Goal: Task Accomplishment & Management: Manage account settings

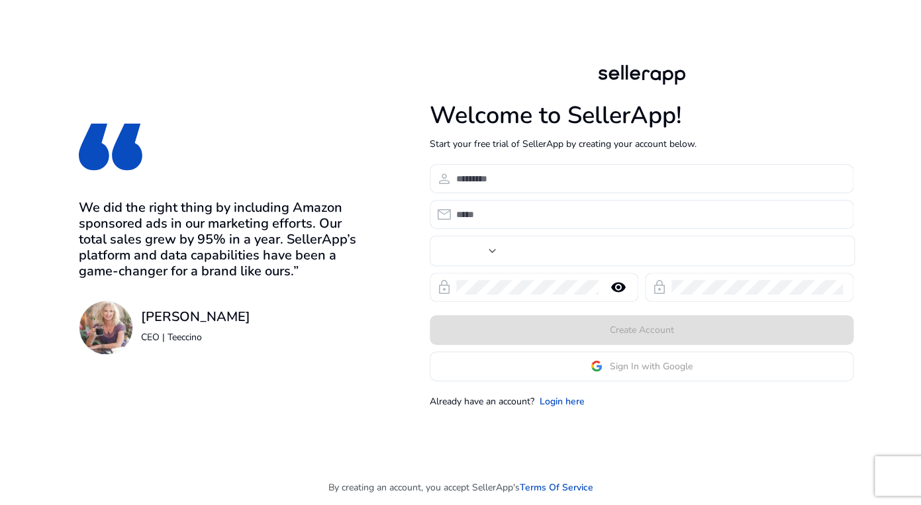
type input "***"
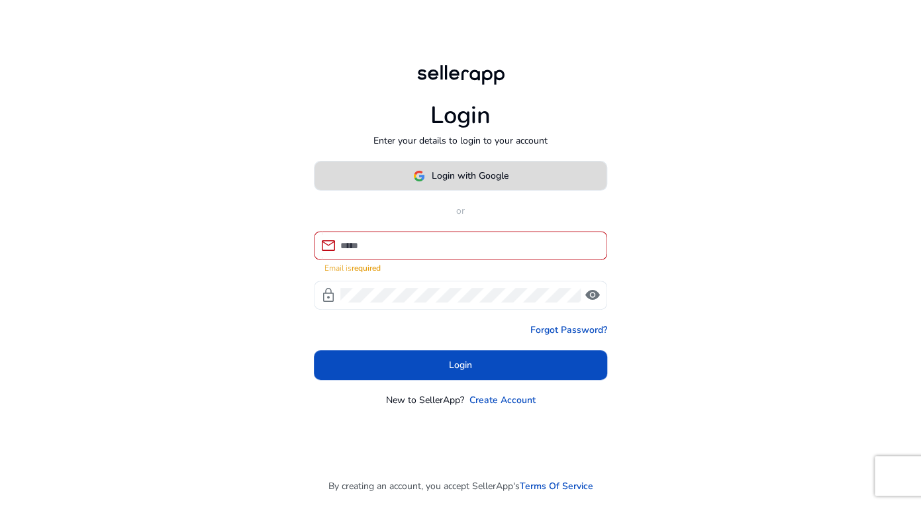
click at [528, 181] on span at bounding box center [460, 176] width 292 height 32
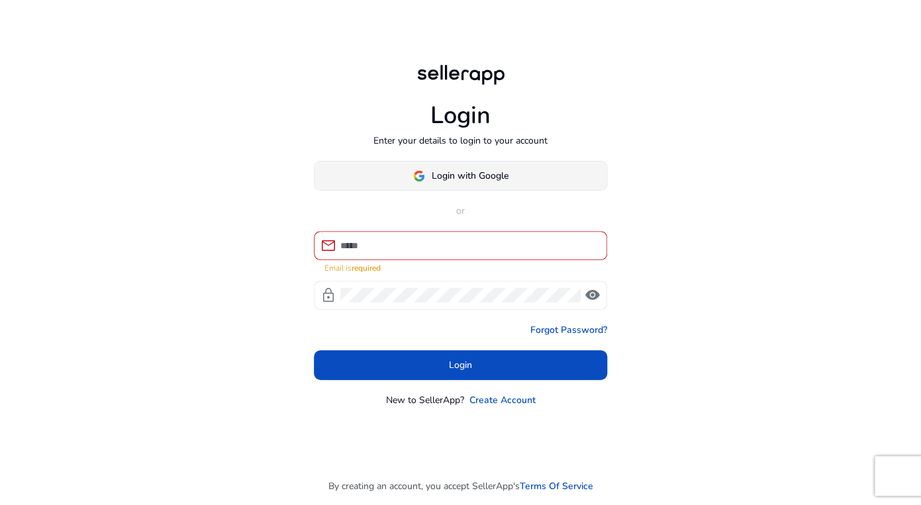
click at [501, 177] on span "Login with Google" at bounding box center [470, 176] width 77 height 14
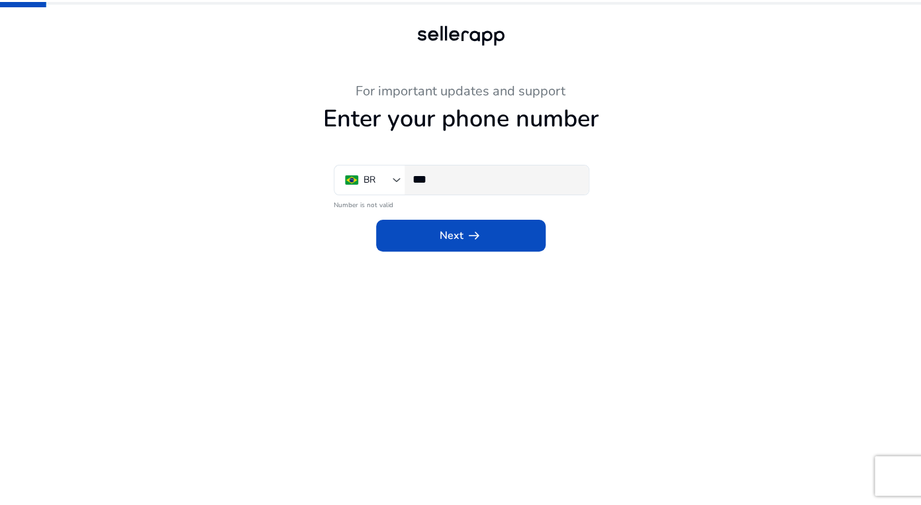
click at [473, 183] on input "***" at bounding box center [495, 179] width 166 height 15
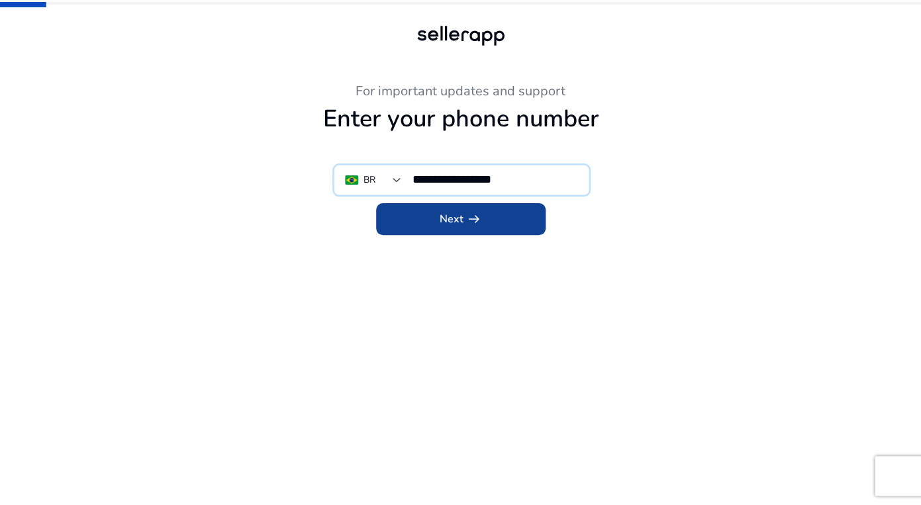
type input "**********"
click at [470, 226] on span "arrow_right_alt" at bounding box center [474, 219] width 16 height 16
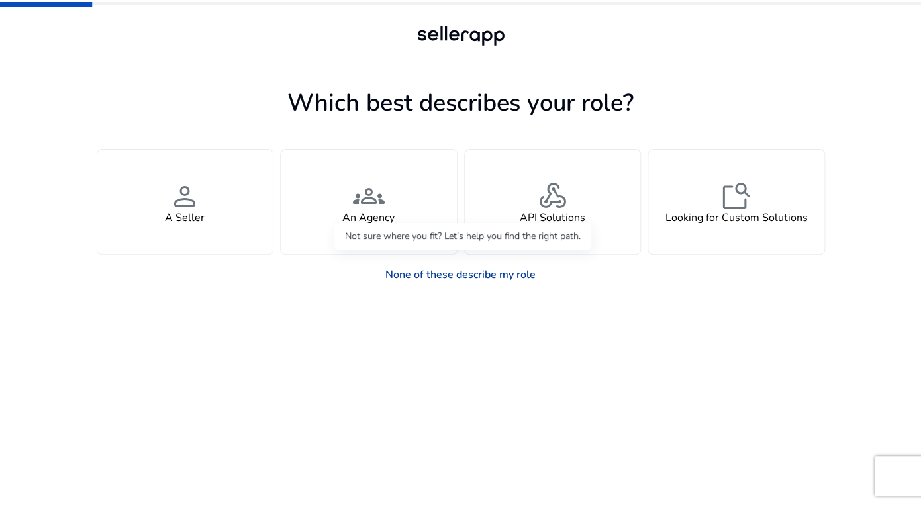
click at [465, 277] on link "None of these describe my role" at bounding box center [460, 274] width 171 height 26
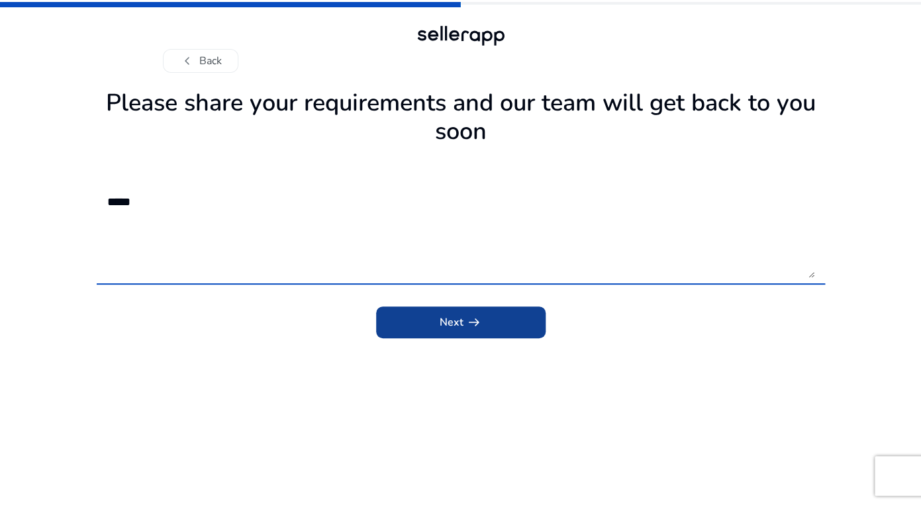
type textarea "*****"
click at [439, 318] on span "submit" at bounding box center [460, 323] width 169 height 32
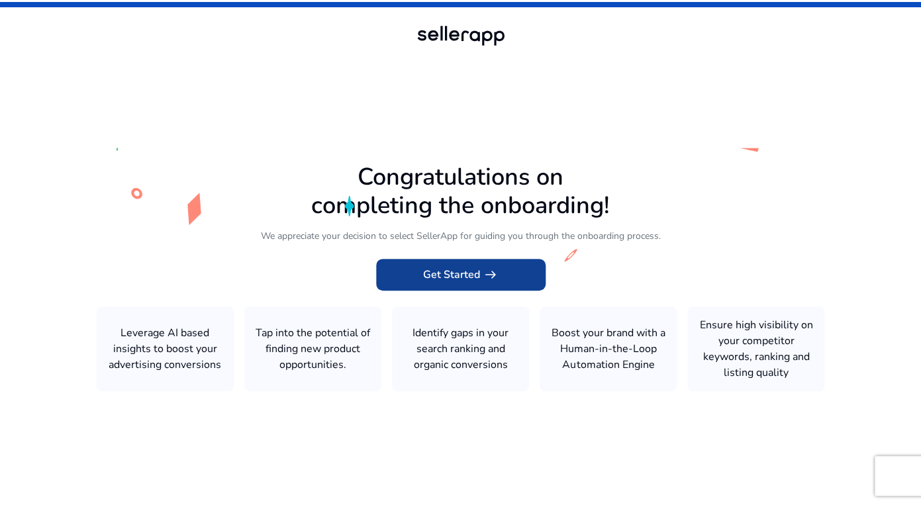
click at [467, 271] on span "Get Started arrow_right_alt" at bounding box center [460, 275] width 75 height 16
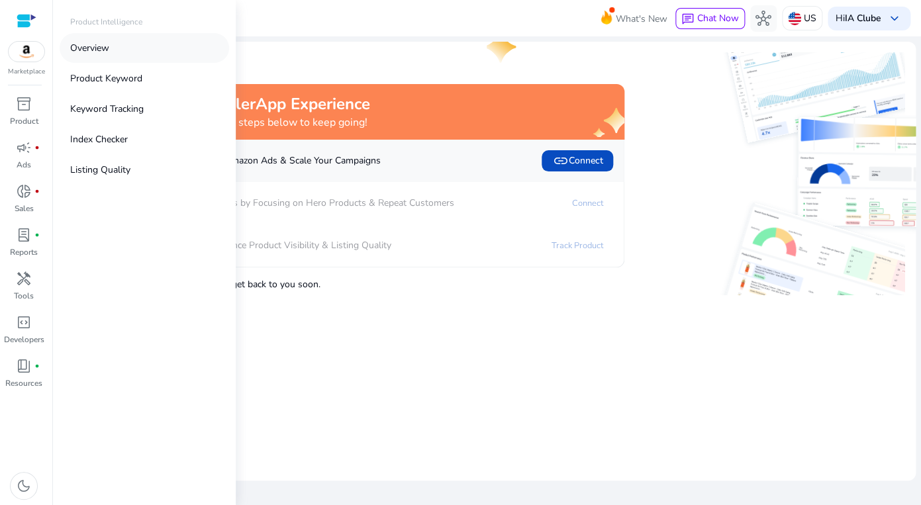
click at [91, 52] on p "Overview" at bounding box center [89, 48] width 39 height 14
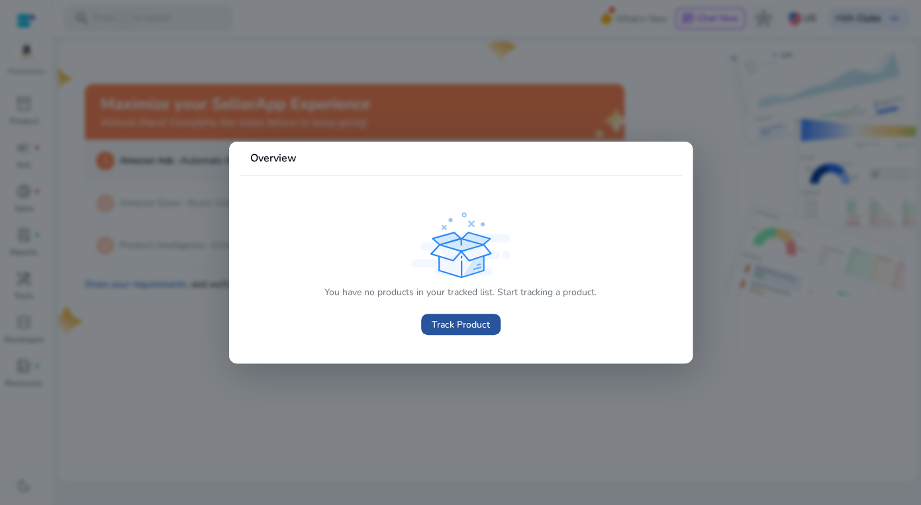
click at [471, 328] on span "Track Product" at bounding box center [461, 325] width 58 height 14
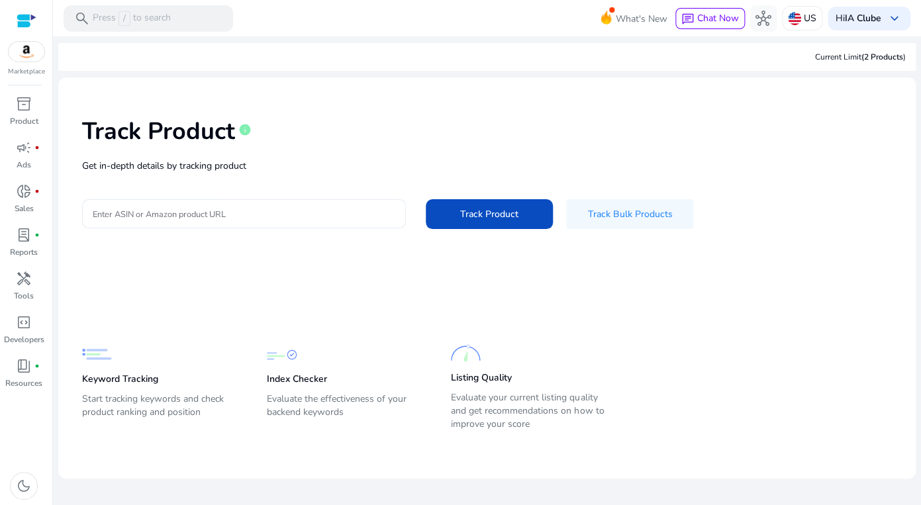
click at [241, 214] on input "Enter ASIN or Amazon product URL" at bounding box center [244, 214] width 303 height 15
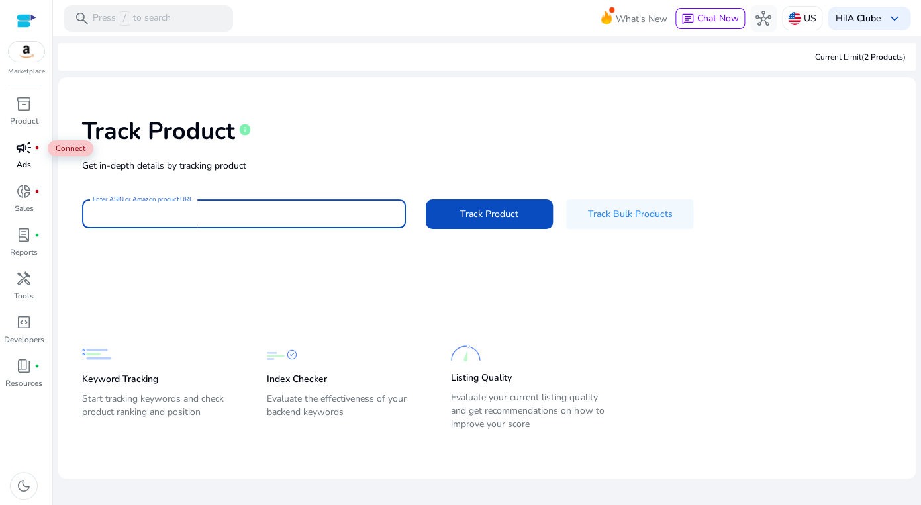
click at [27, 154] on span "campaign" at bounding box center [24, 148] width 16 height 16
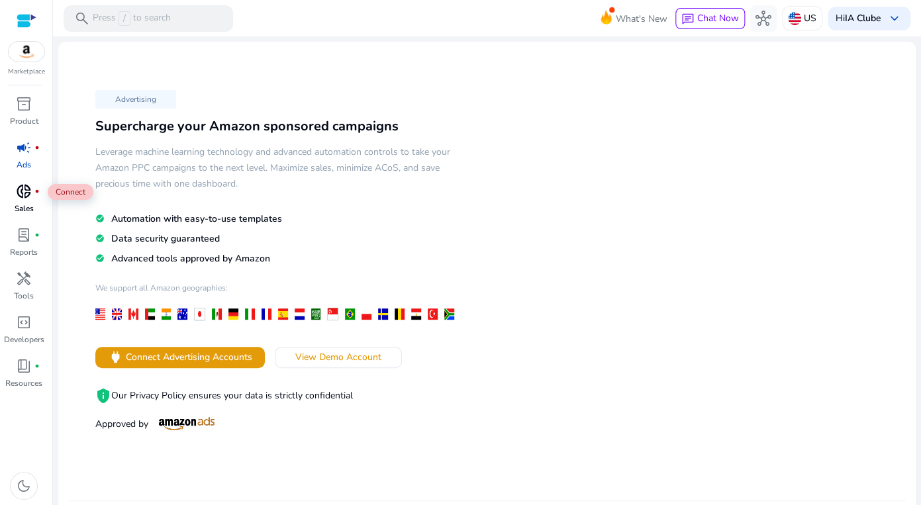
click at [26, 195] on span "donut_small" at bounding box center [24, 191] width 16 height 16
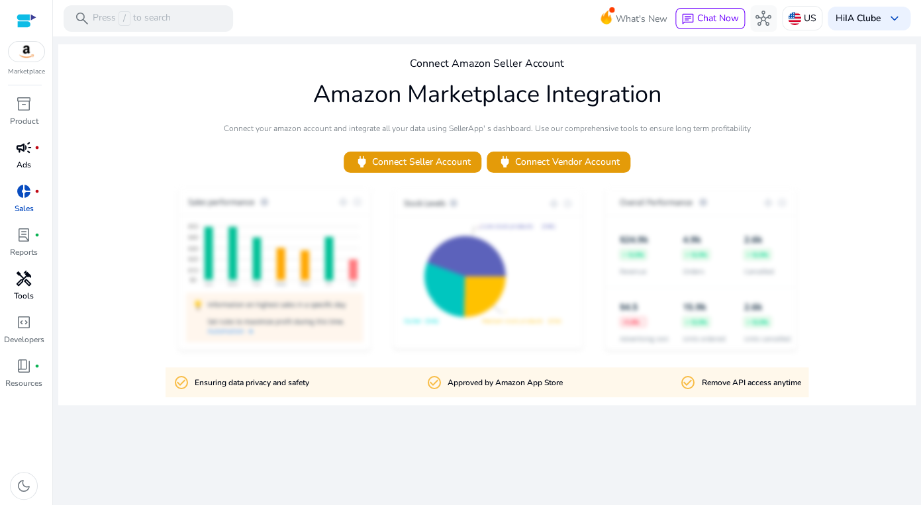
click at [32, 284] on span "handyman" at bounding box center [24, 279] width 16 height 16
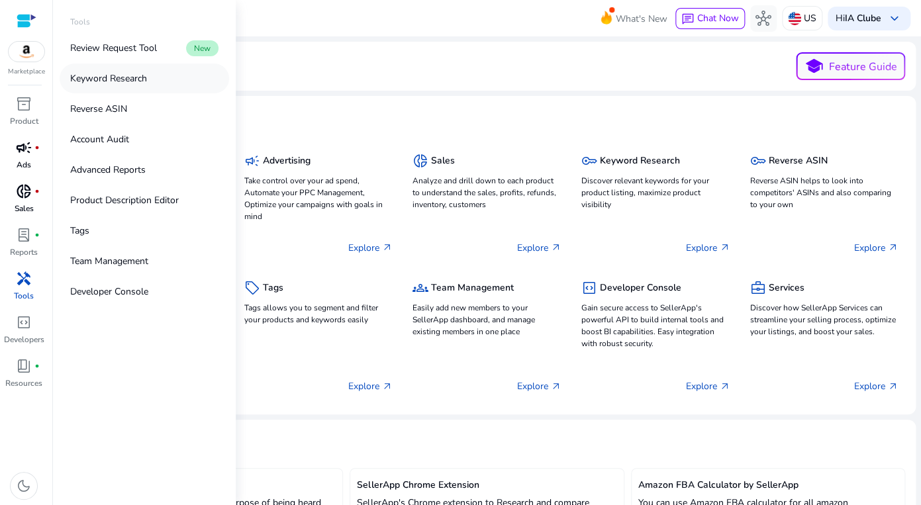
click at [103, 79] on p "Keyword Research" at bounding box center [108, 78] width 77 height 14
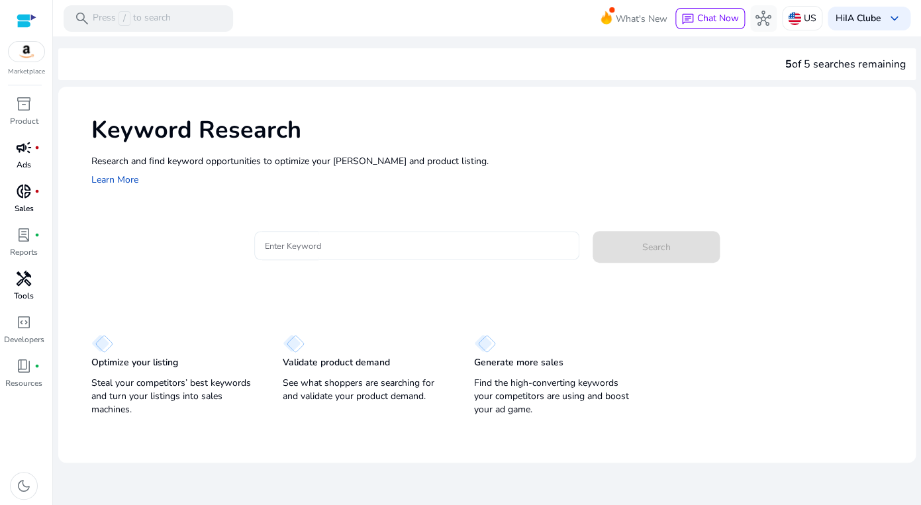
click at [379, 248] on input "Enter Keyword" at bounding box center [417, 245] width 305 height 15
click at [800, 22] on div "US" at bounding box center [802, 18] width 40 height 24
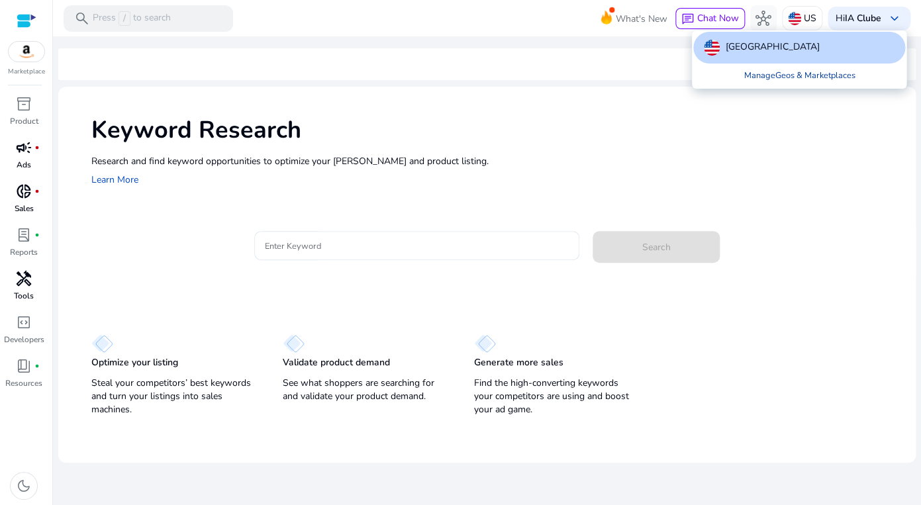
click at [802, 74] on link "Manage Geos & Marketplaces" at bounding box center [799, 76] width 132 height 24
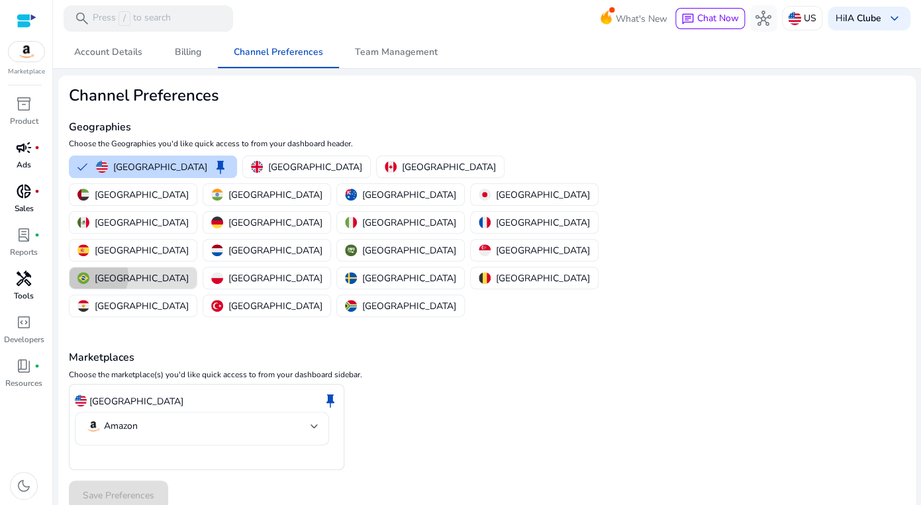
click at [189, 271] on p "[GEOGRAPHIC_DATA]" at bounding box center [142, 278] width 94 height 14
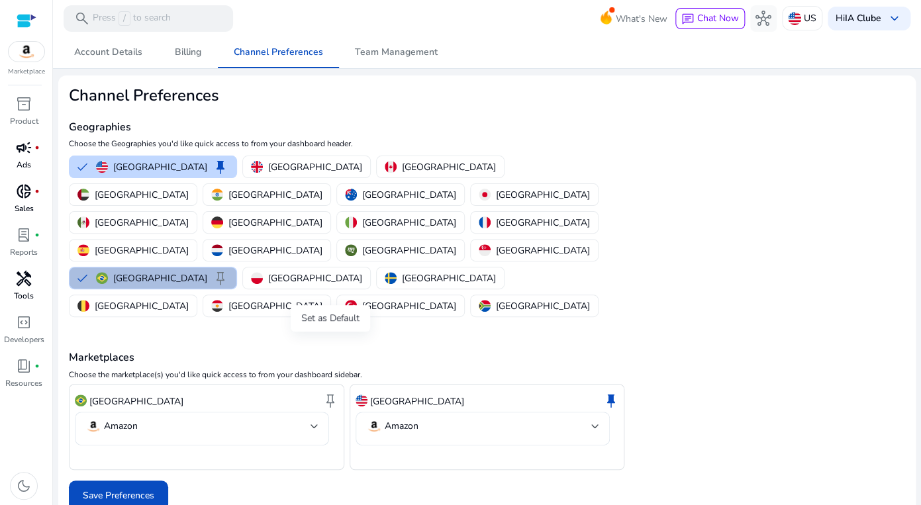
click at [331, 393] on span "keep" at bounding box center [330, 401] width 16 height 16
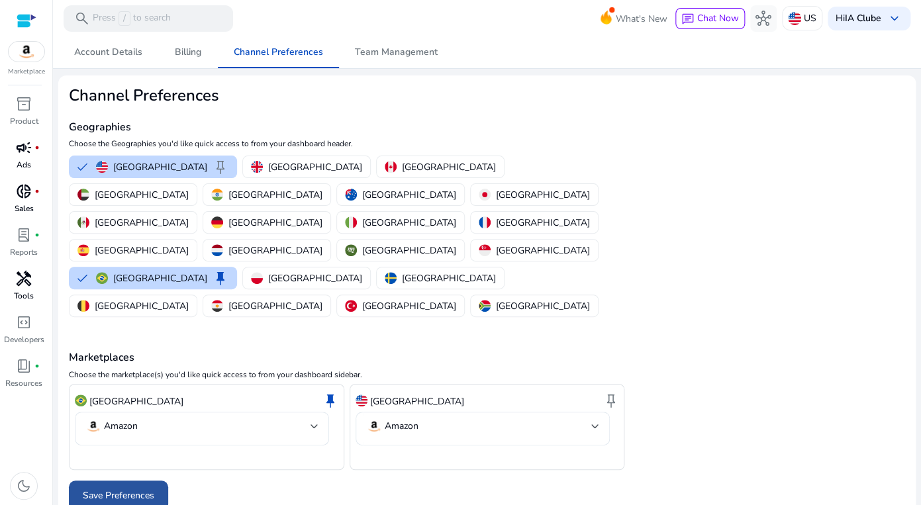
click at [135, 489] on span "Save Preferences" at bounding box center [118, 496] width 71 height 14
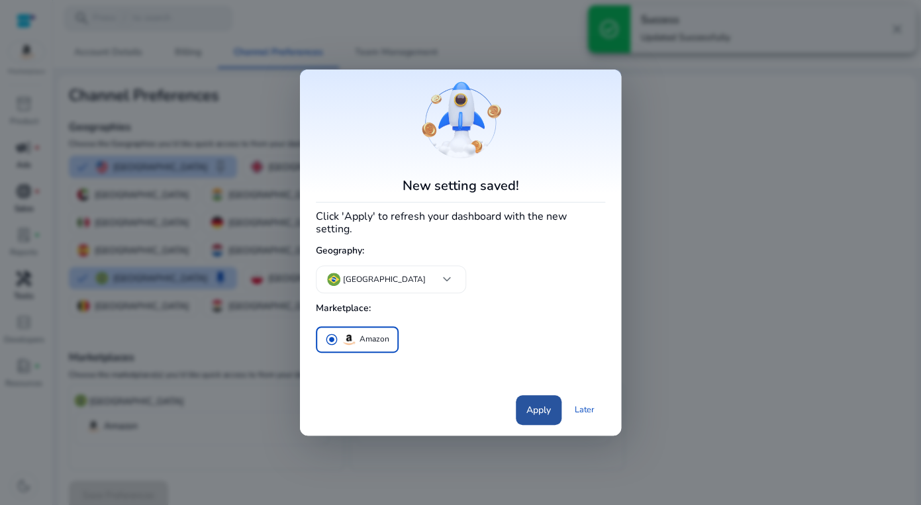
click at [542, 403] on span "Apply" at bounding box center [538, 410] width 24 height 14
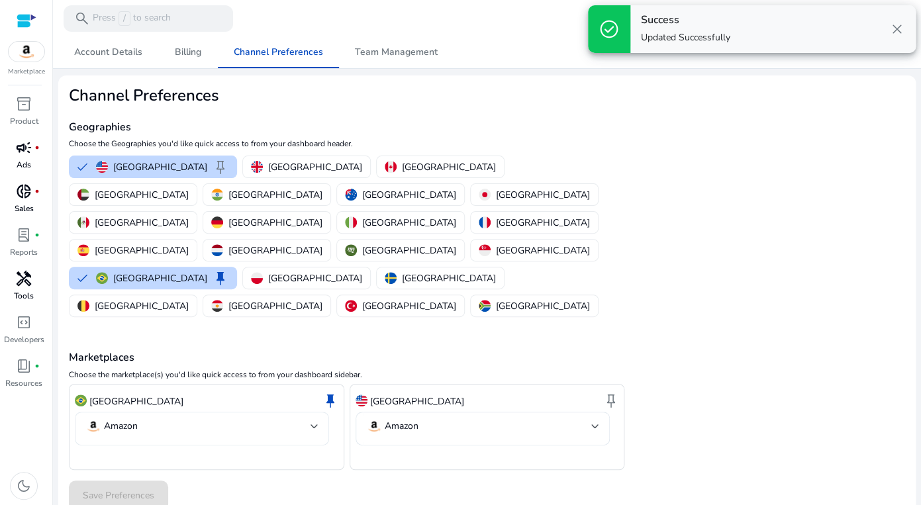
click at [316, 424] on div at bounding box center [314, 426] width 8 height 5
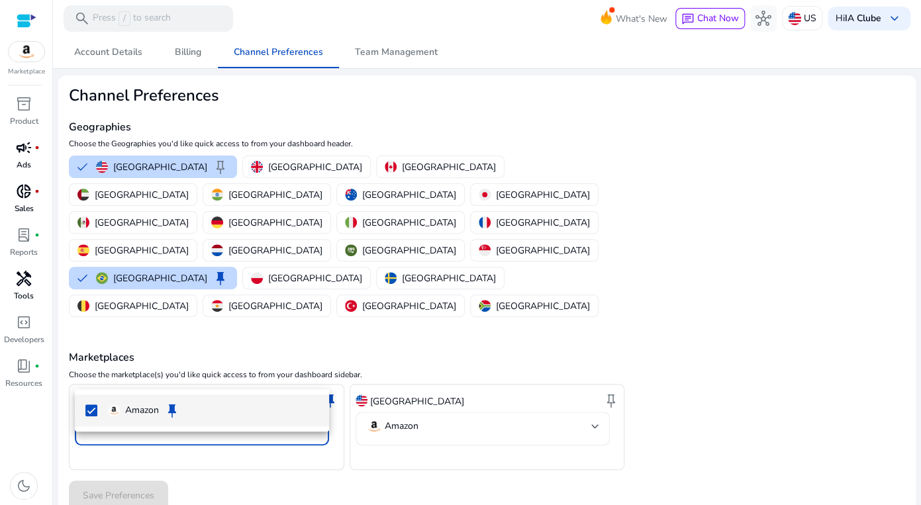
click at [396, 438] on div at bounding box center [460, 252] width 921 height 505
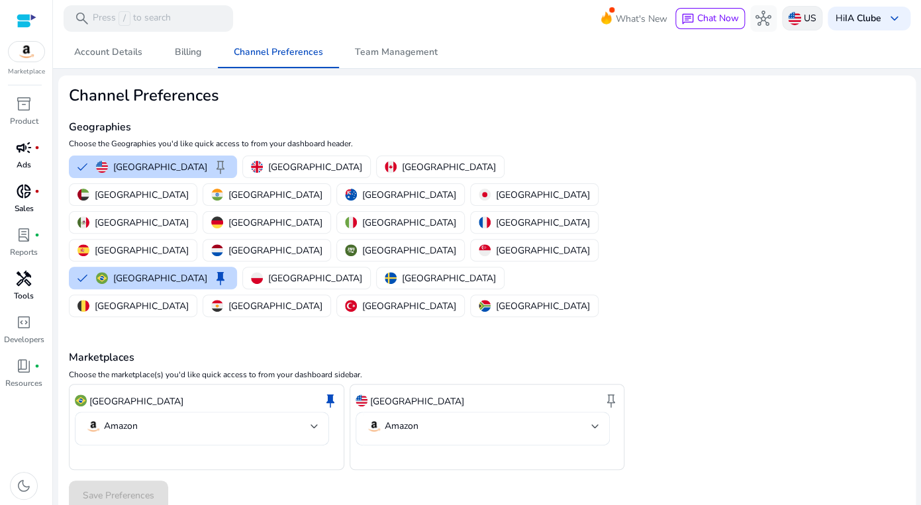
click at [804, 15] on p "US" at bounding box center [810, 18] width 13 height 23
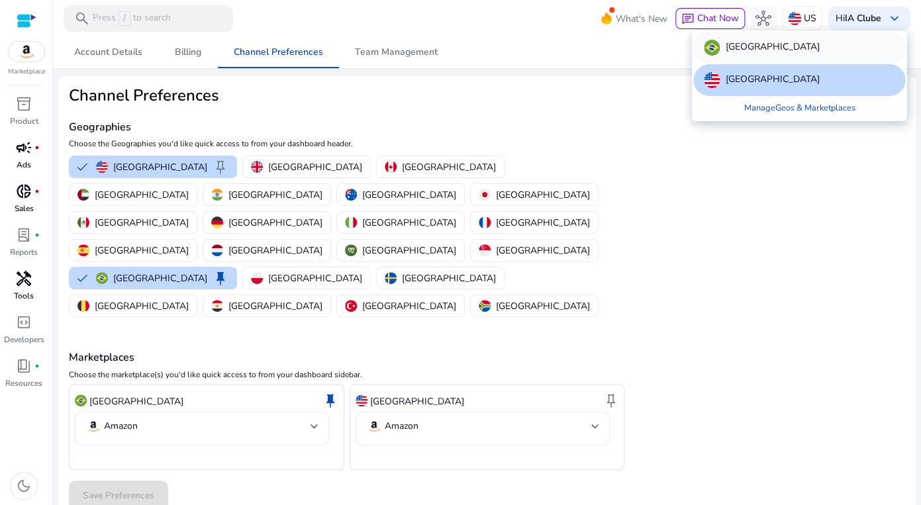
click at [761, 50] on div "[GEOGRAPHIC_DATA]" at bounding box center [799, 48] width 212 height 32
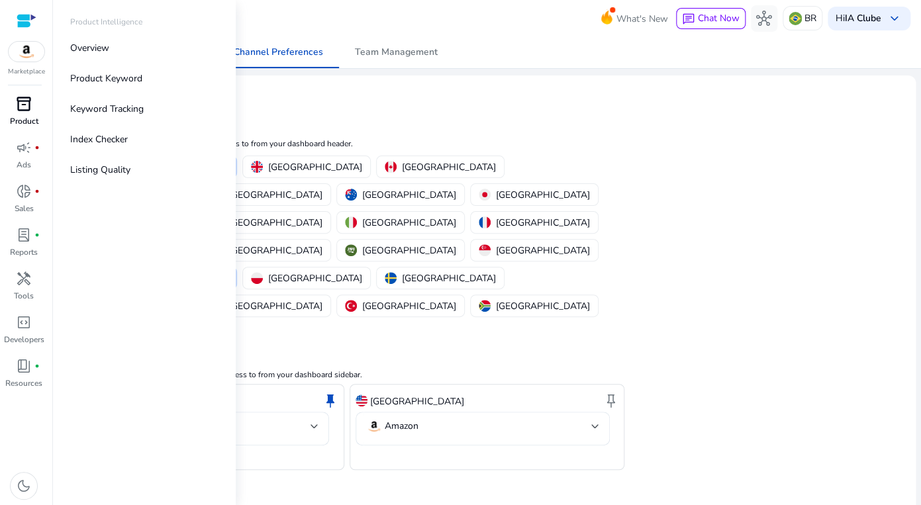
click at [30, 111] on span "inventory_2" at bounding box center [24, 104] width 16 height 16
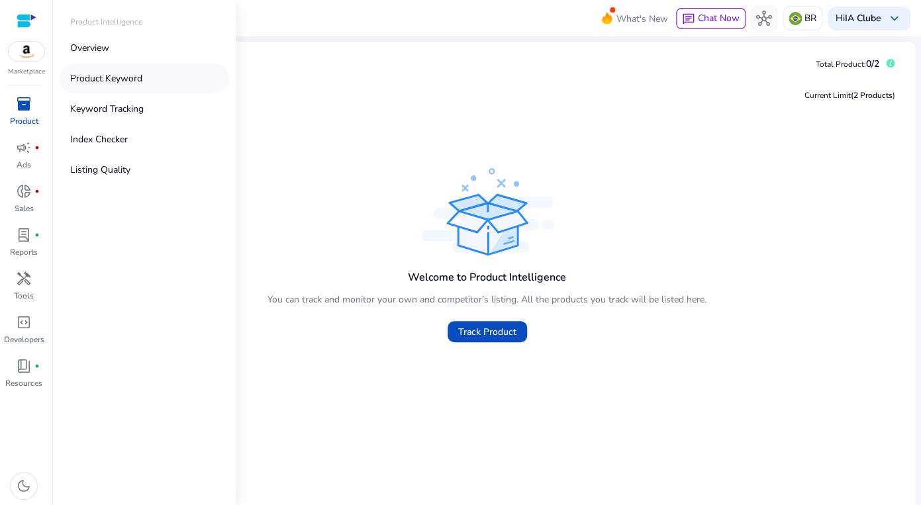
click at [101, 73] on p "Product Keyword" at bounding box center [106, 78] width 72 height 14
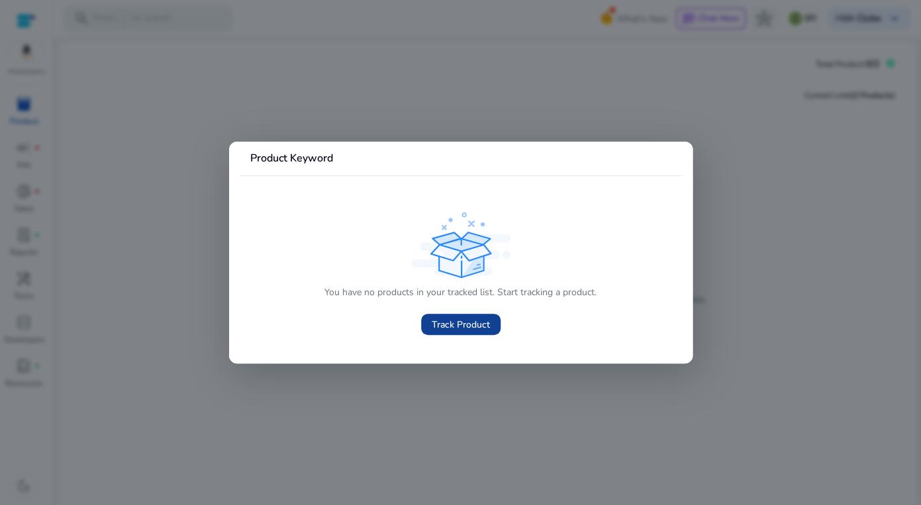
click at [452, 320] on span "Track Product" at bounding box center [461, 325] width 58 height 14
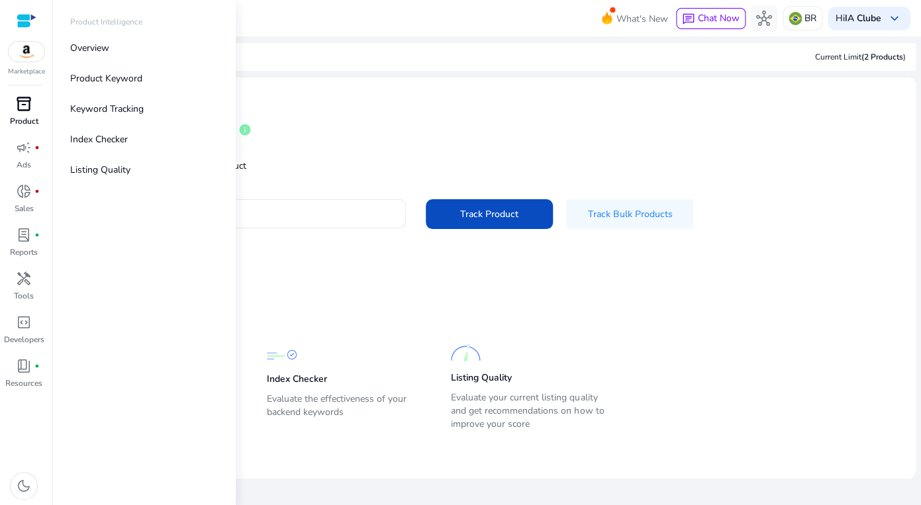
click at [29, 105] on span "inventory_2" at bounding box center [24, 104] width 16 height 16
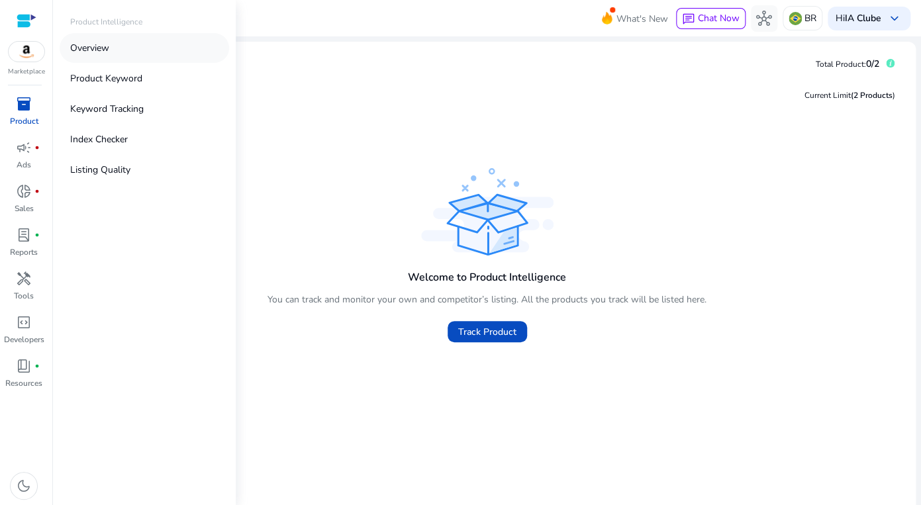
click at [93, 44] on p "Overview" at bounding box center [89, 48] width 39 height 14
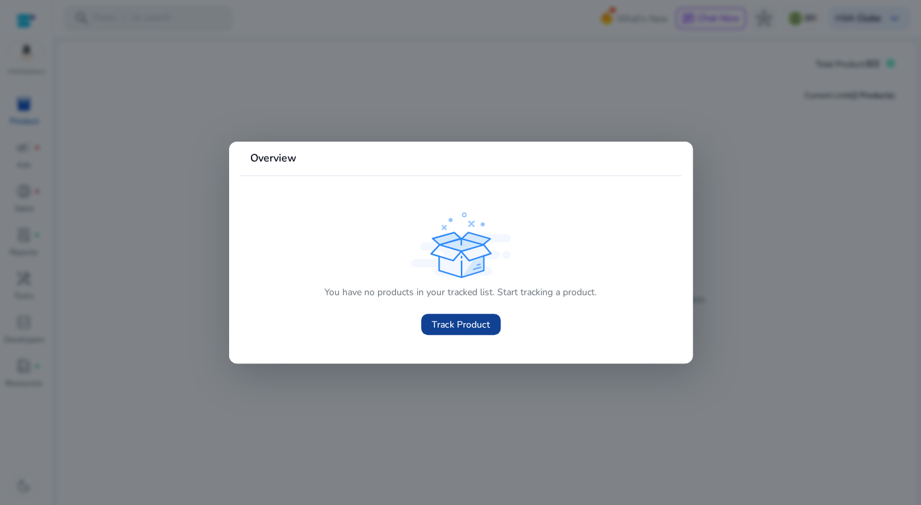
click at [458, 326] on span "Track Product" at bounding box center [461, 325] width 58 height 14
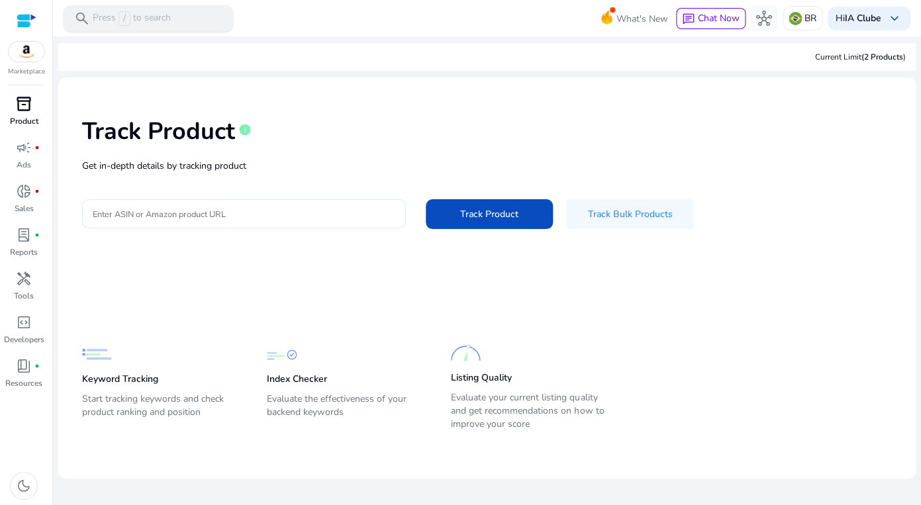
click at [152, 15] on p "Press / to search" at bounding box center [132, 18] width 78 height 15
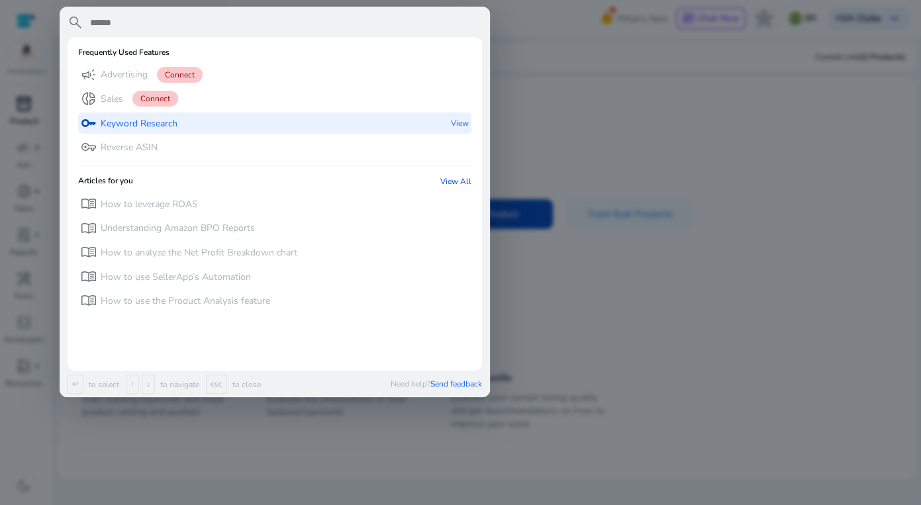
click at [161, 126] on p "Keyword Research" at bounding box center [139, 123] width 77 height 13
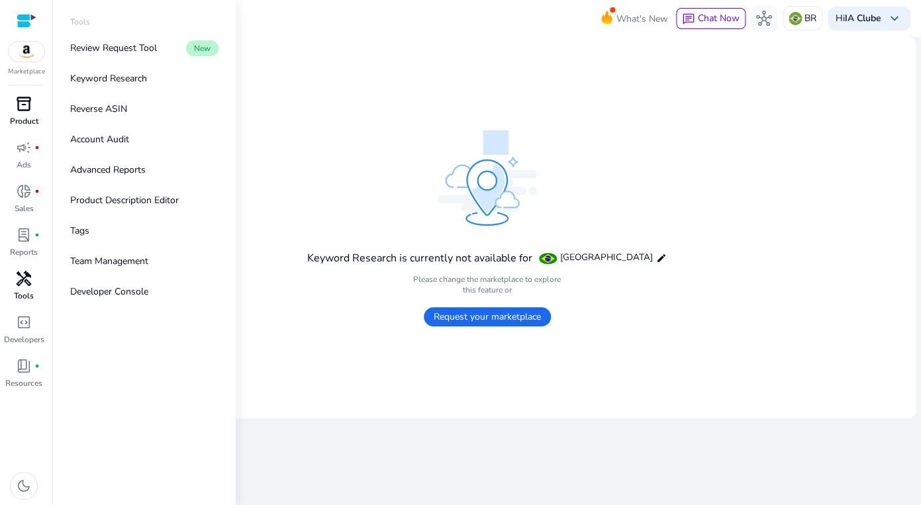
click at [26, 277] on span "handyman" at bounding box center [24, 279] width 16 height 16
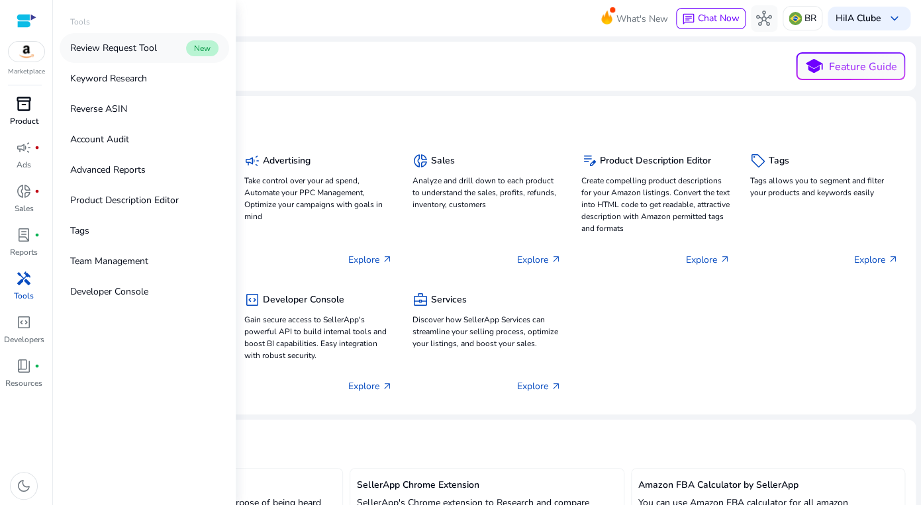
click at [131, 47] on p "Review Request Tool" at bounding box center [113, 48] width 87 height 14
click at [115, 81] on p "Keyword Research" at bounding box center [108, 78] width 77 height 14
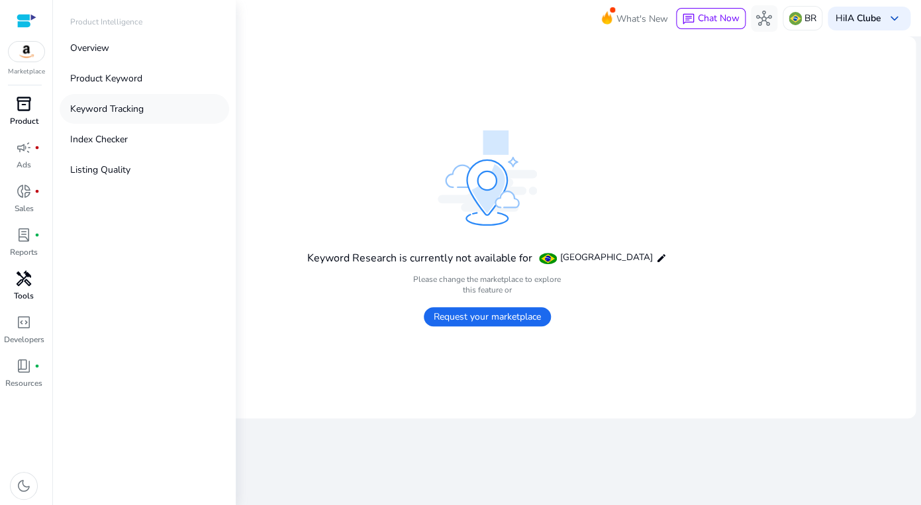
click at [90, 105] on p "Keyword Tracking" at bounding box center [106, 109] width 73 height 14
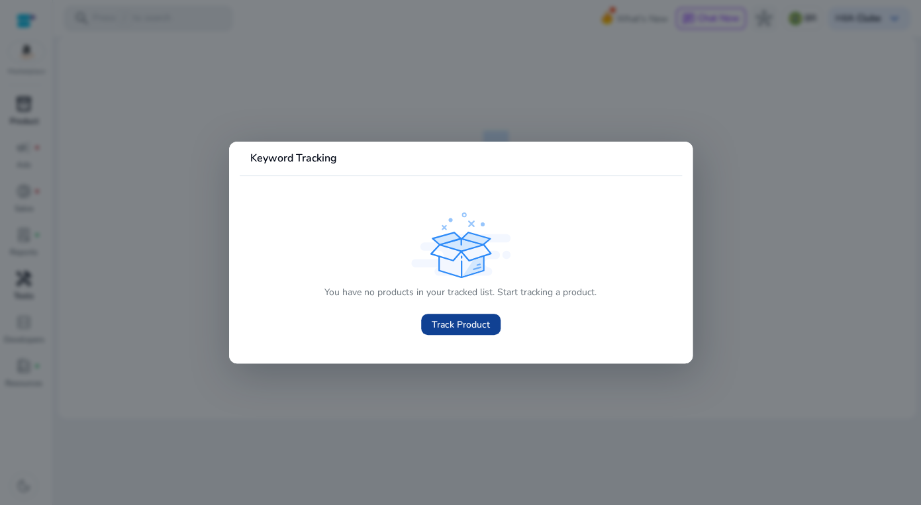
click at [444, 330] on span "Track Product" at bounding box center [461, 325] width 58 height 14
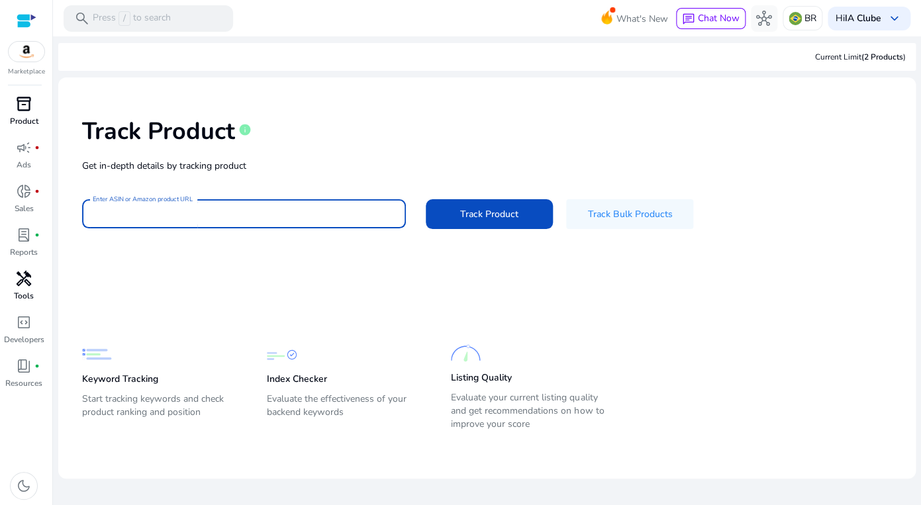
click at [254, 217] on input "Enter ASIN or Amazon product URL" at bounding box center [244, 214] width 303 height 15
click at [281, 213] on input "Enter ASIN or Amazon product URL" at bounding box center [244, 214] width 303 height 15
paste input "**********"
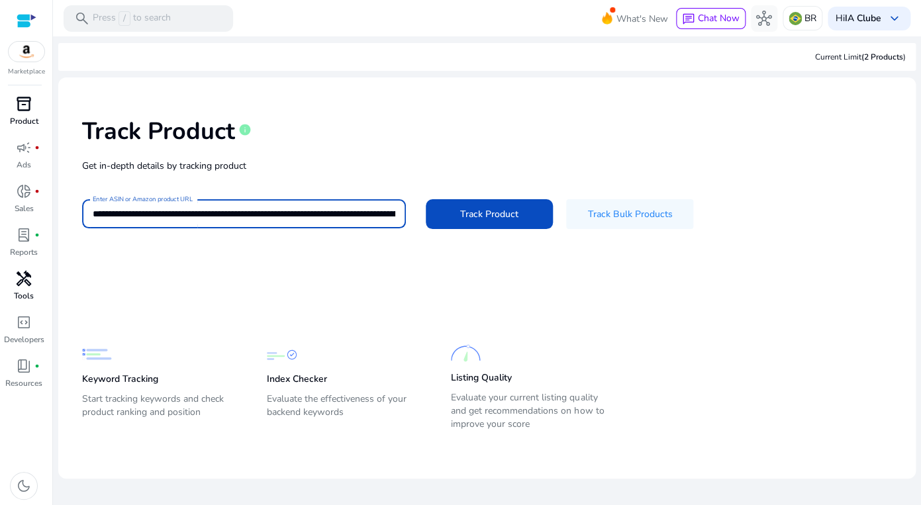
scroll to position [0, 1454]
click at [483, 223] on span at bounding box center [489, 214] width 127 height 32
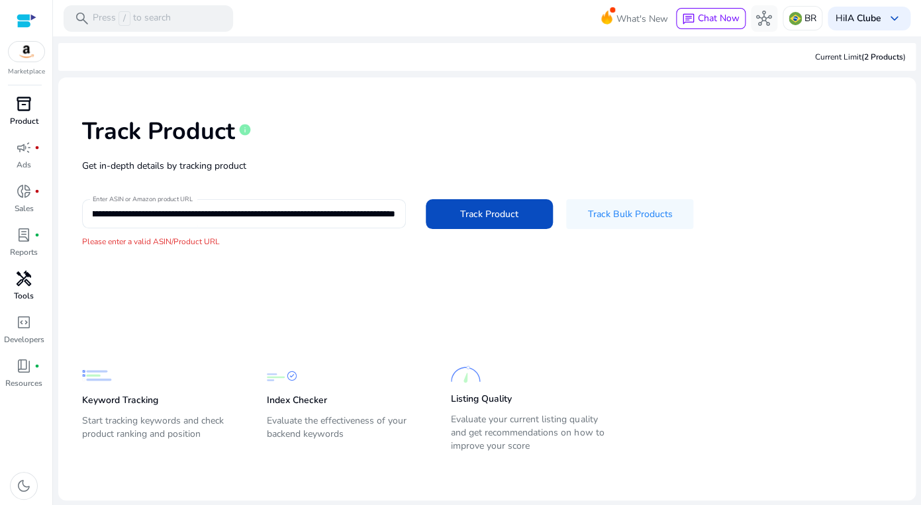
click at [267, 211] on input "**********" at bounding box center [244, 214] width 303 height 15
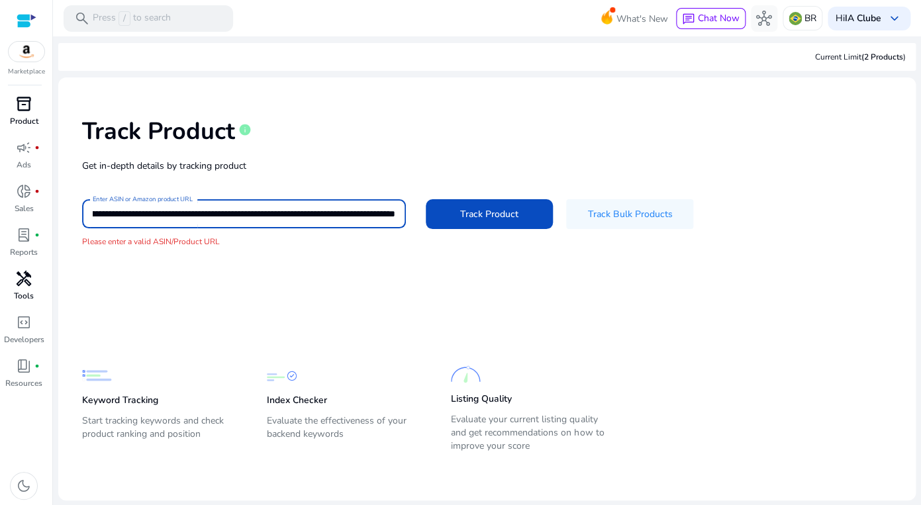
click at [267, 211] on input "**********" at bounding box center [244, 214] width 303 height 15
paste input
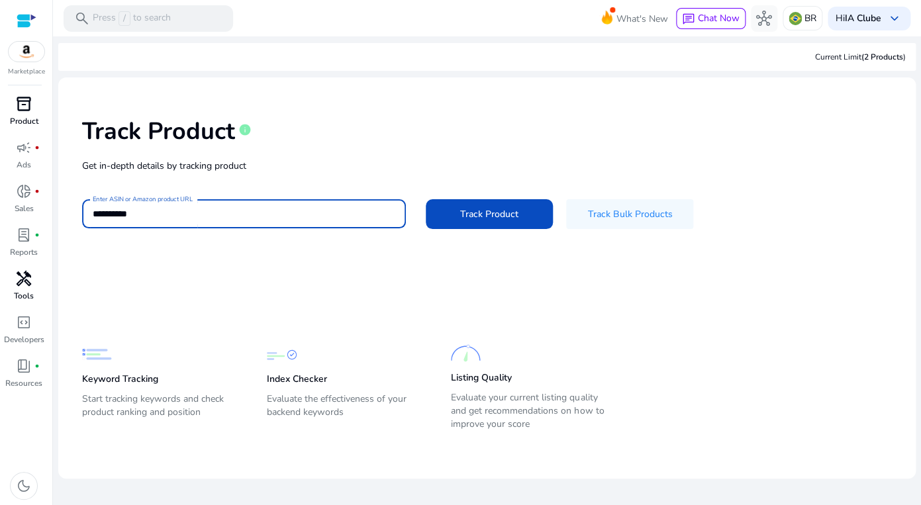
scroll to position [0, 0]
type input "**********"
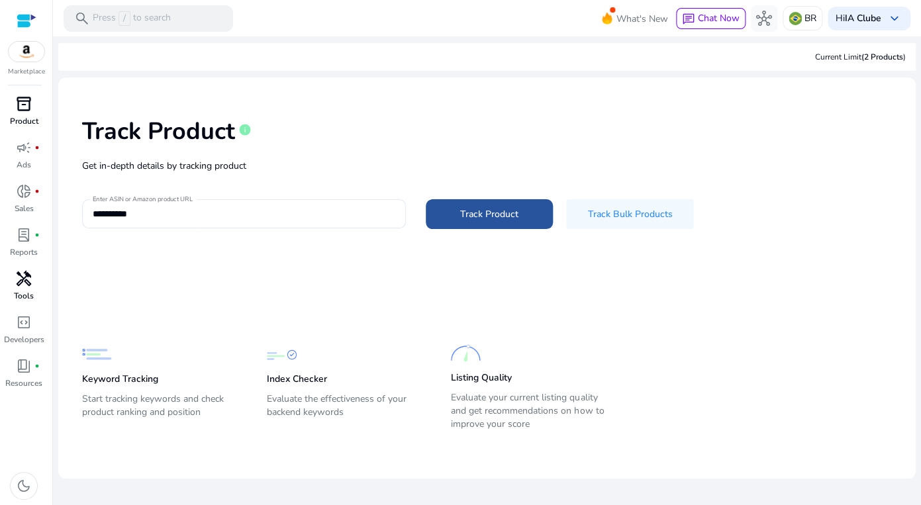
click at [472, 207] on span "Track Product" at bounding box center [489, 214] width 58 height 14
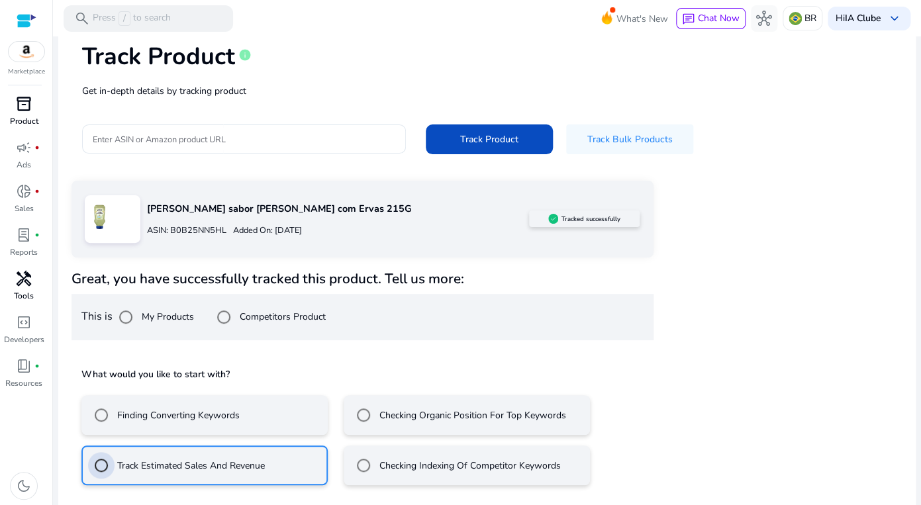
scroll to position [134, 0]
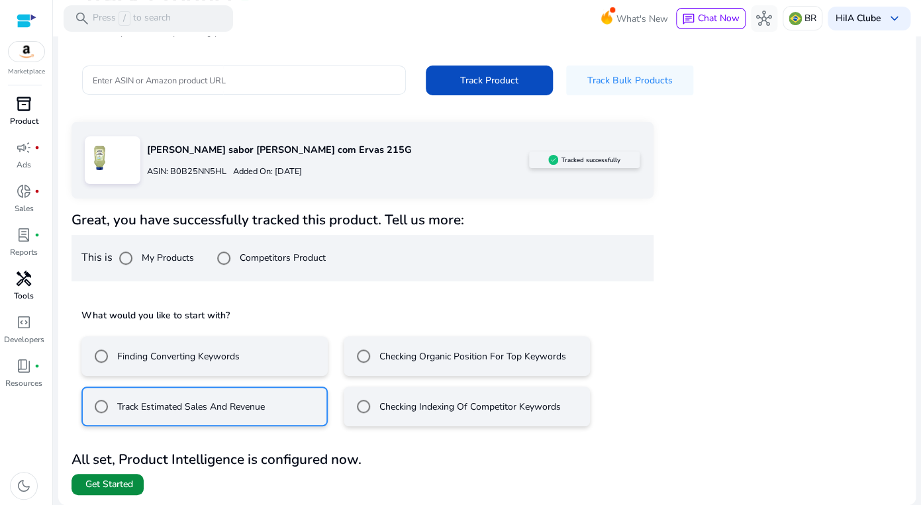
click at [119, 484] on span "Get Started" at bounding box center [109, 484] width 48 height 13
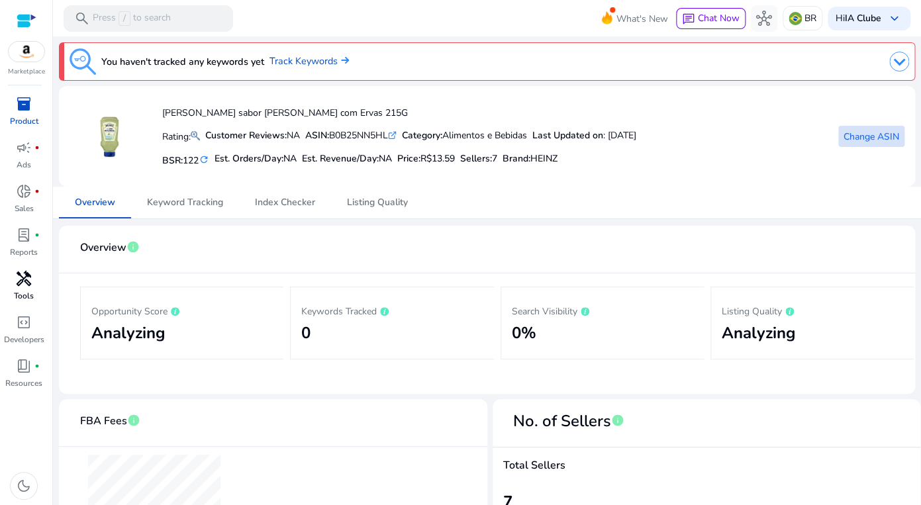
click at [877, 135] on span "Change ASIN" at bounding box center [871, 137] width 56 height 14
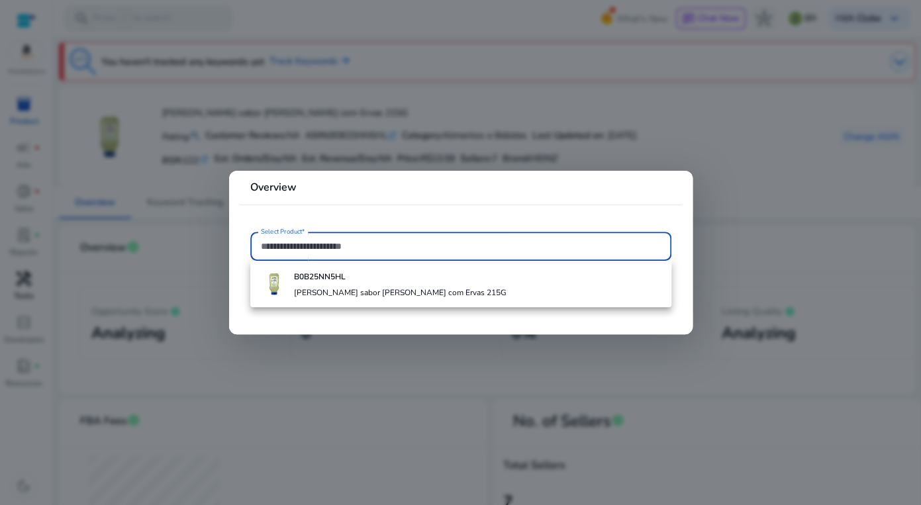
click at [401, 243] on input "Select Product*" at bounding box center [461, 246] width 400 height 15
paste input "**********"
click at [303, 245] on input "**********" at bounding box center [461, 246] width 400 height 15
type input "**********"
click at [344, 205] on mat-card-header "Overview" at bounding box center [461, 192] width 442 height 23
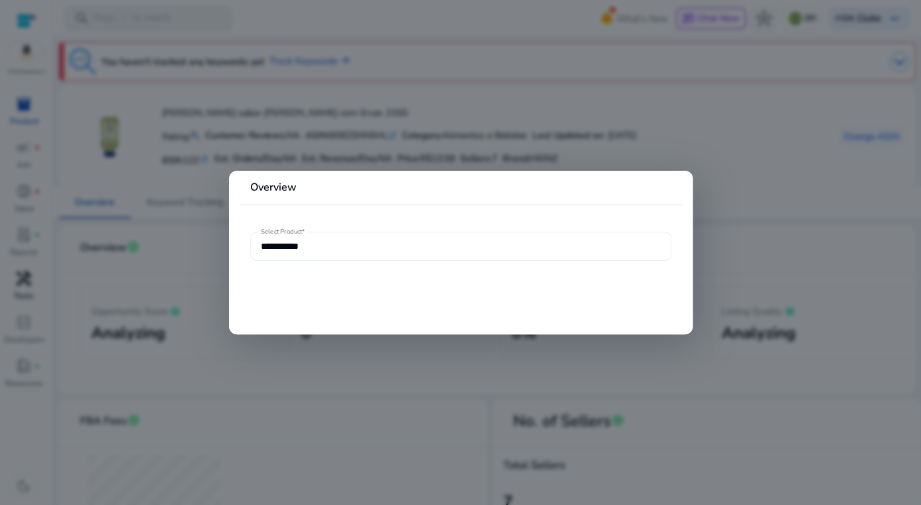
click at [328, 244] on input "**********" at bounding box center [461, 246] width 400 height 15
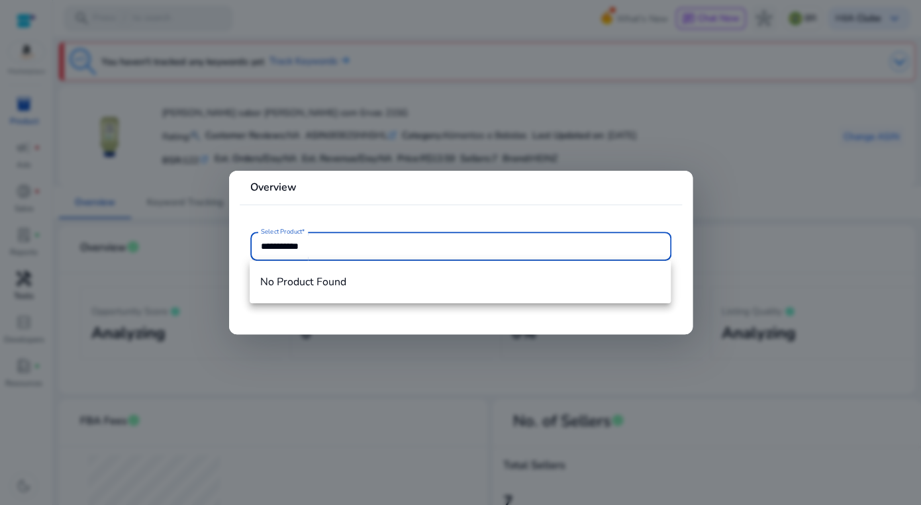
click at [401, 216] on mat-card "**********" at bounding box center [460, 253] width 463 height 164
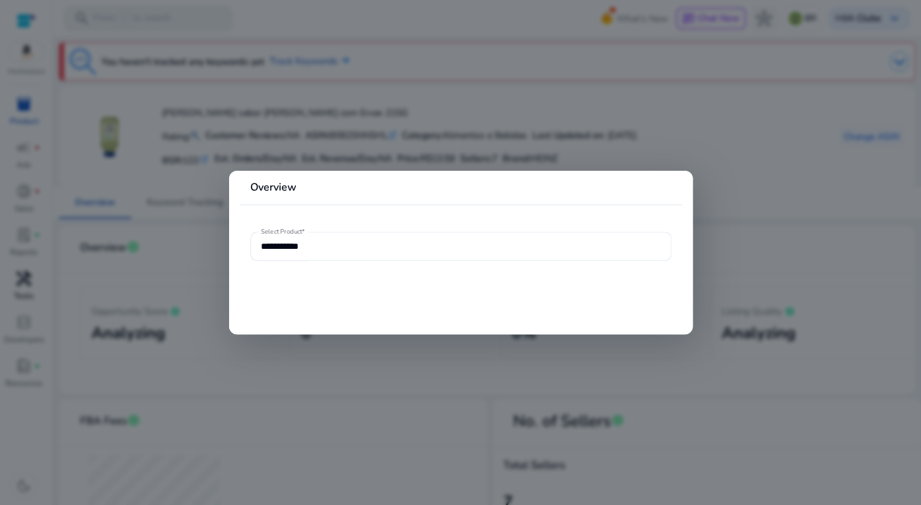
click at [502, 203] on mat-card-header "Overview" at bounding box center [461, 192] width 442 height 23
click at [518, 128] on div at bounding box center [460, 252] width 921 height 505
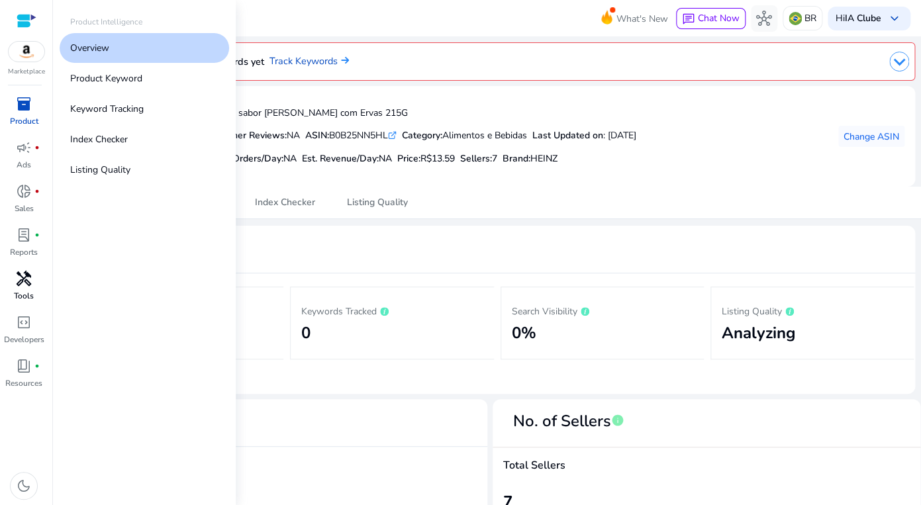
click at [30, 114] on div "inventory_2" at bounding box center [23, 103] width 37 height 21
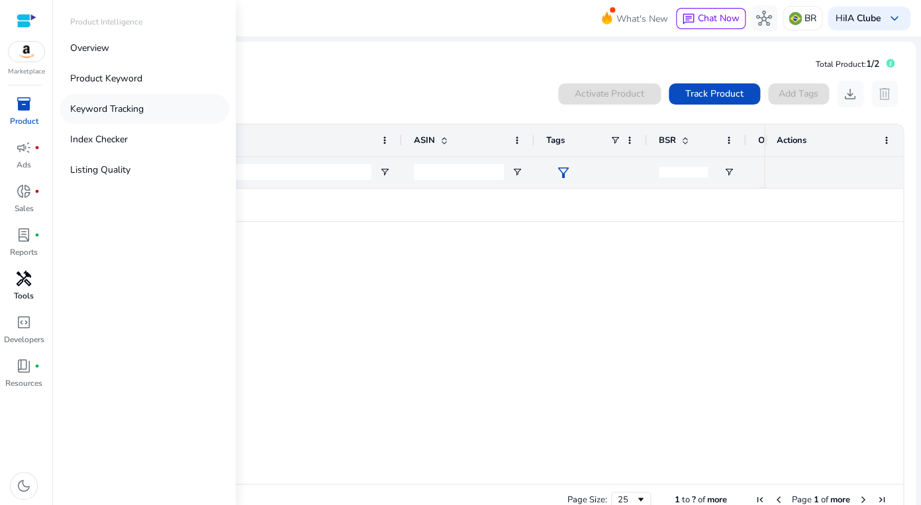
click at [99, 111] on p "Keyword Tracking" at bounding box center [106, 109] width 73 height 14
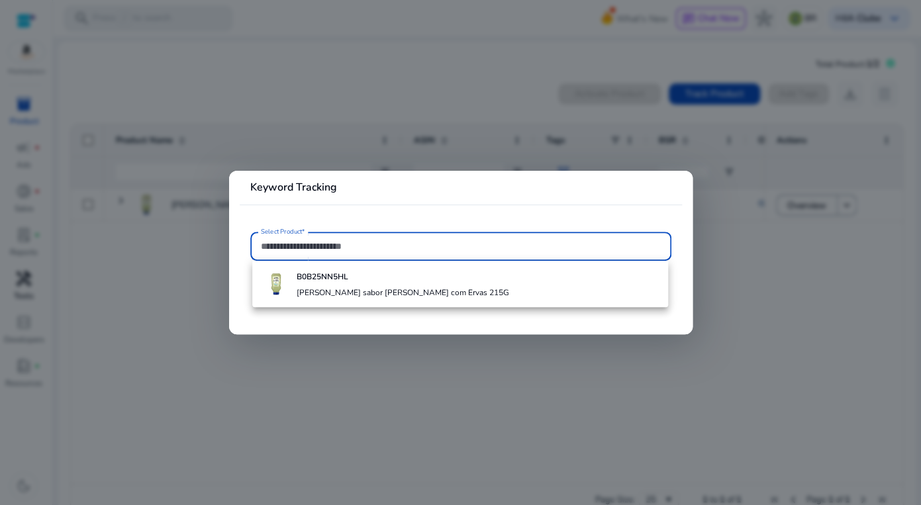
click at [594, 385] on div at bounding box center [460, 252] width 921 height 505
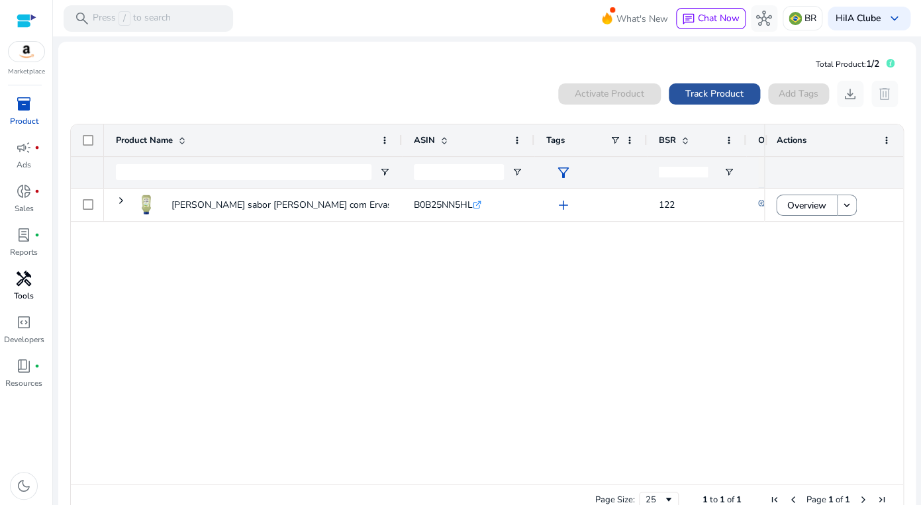
click at [716, 91] on span "Track Product" at bounding box center [714, 94] width 58 height 14
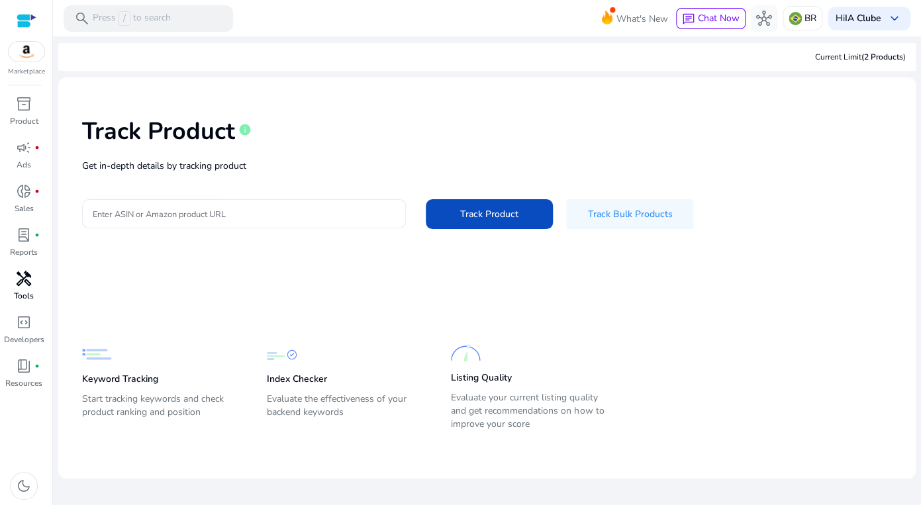
click at [321, 209] on input "Enter ASIN or Amazon product URL" at bounding box center [244, 214] width 303 height 15
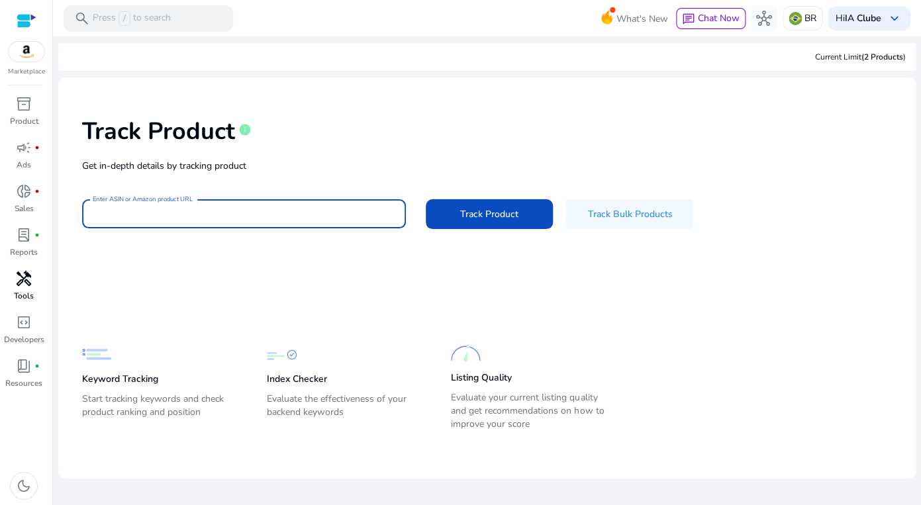
paste input "**********"
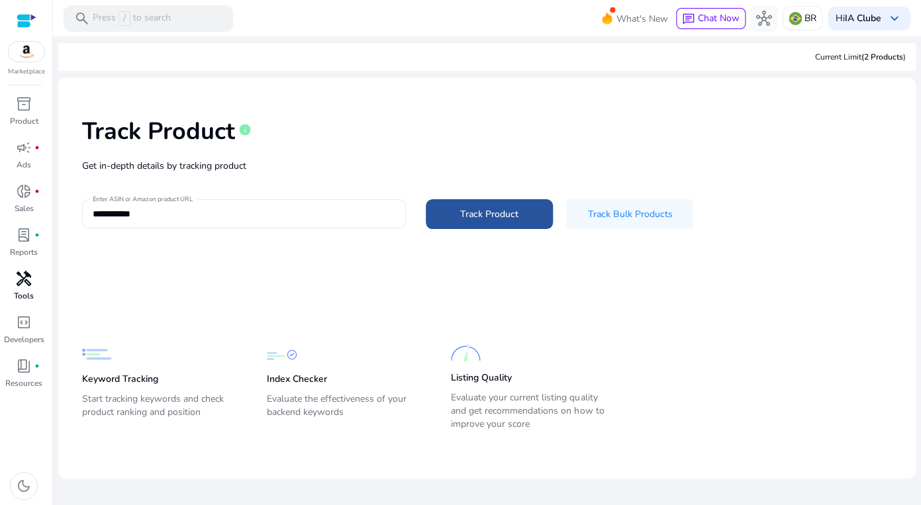
click at [458, 214] on span at bounding box center [489, 214] width 127 height 32
type input "**********"
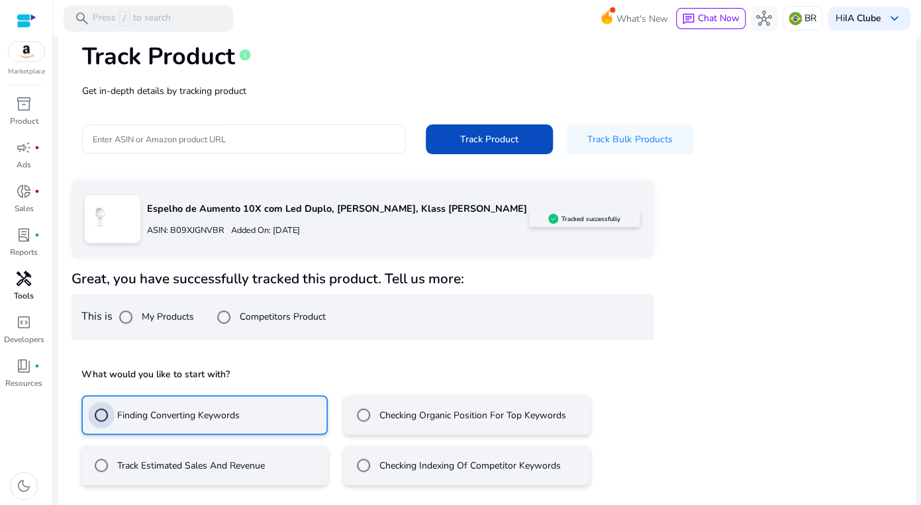
scroll to position [134, 0]
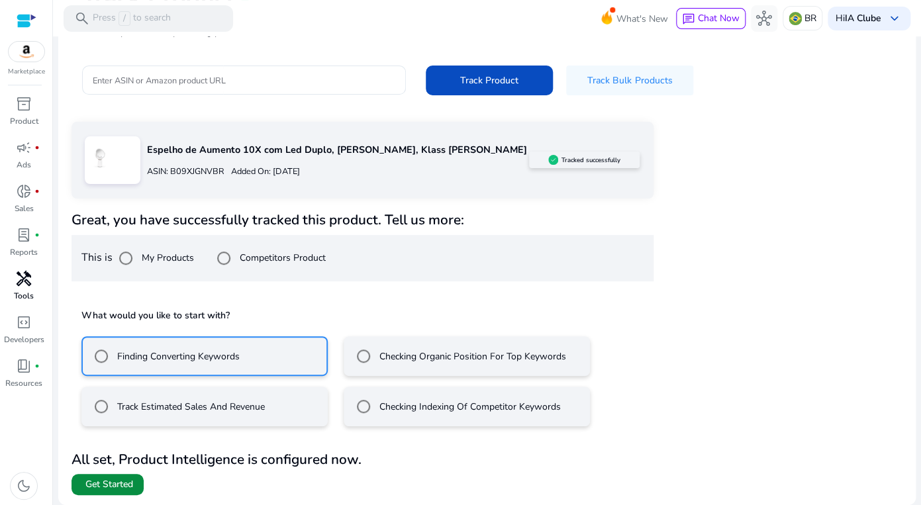
click at [125, 482] on span "Get Started" at bounding box center [109, 484] width 48 height 13
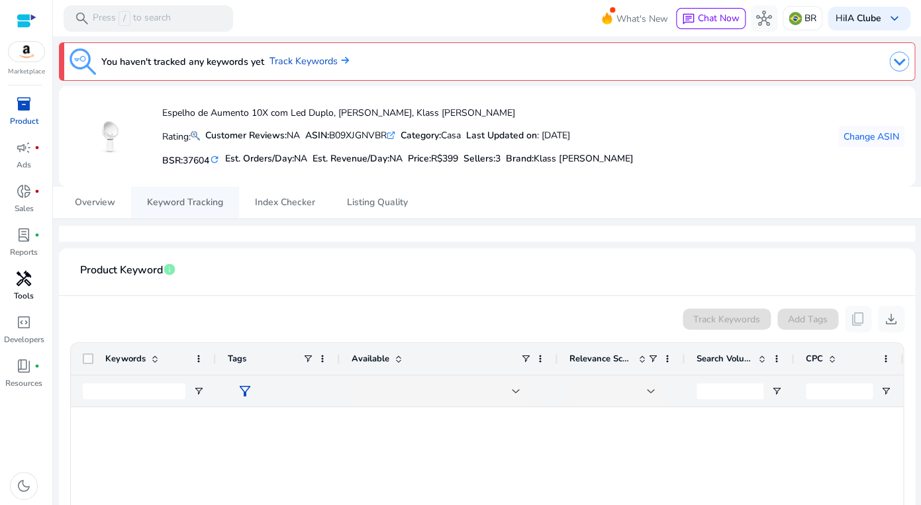
click at [195, 203] on span "Keyword Tracking" at bounding box center [185, 202] width 76 height 9
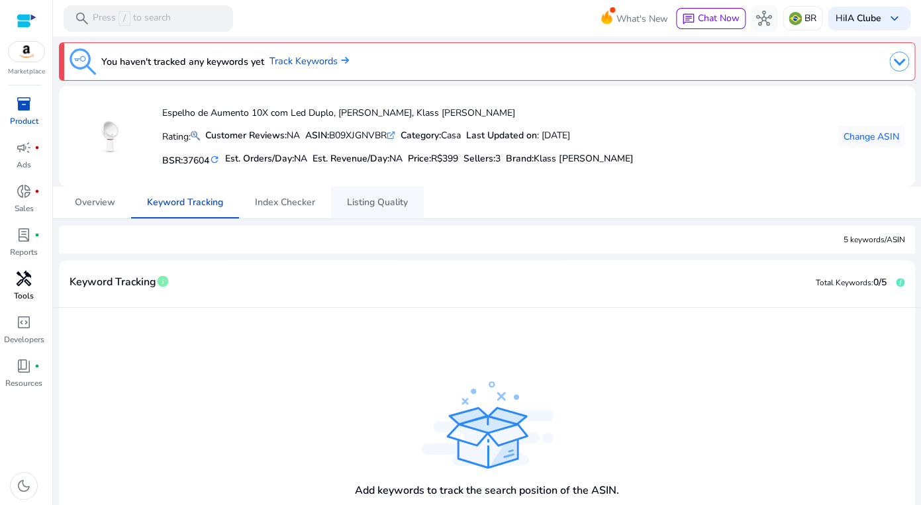
click at [385, 203] on span "Listing Quality" at bounding box center [377, 202] width 61 height 9
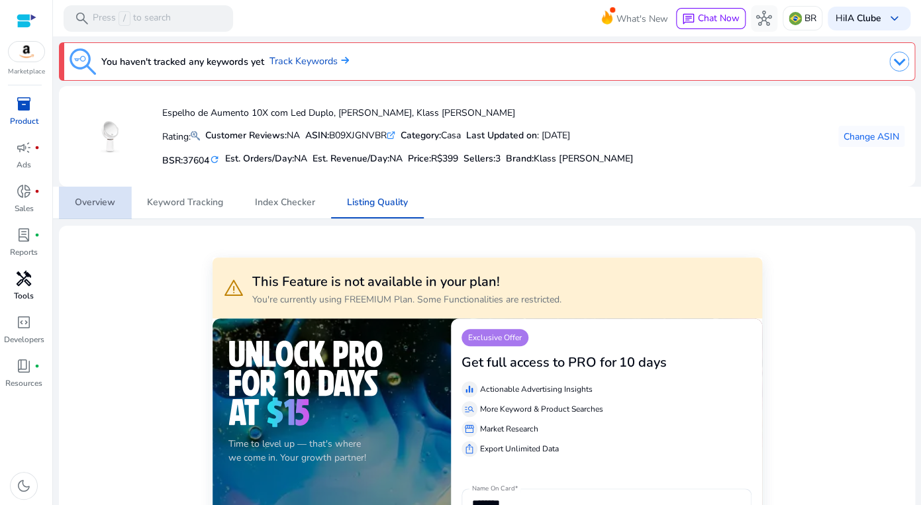
click at [96, 200] on span "Overview" at bounding box center [95, 202] width 40 height 9
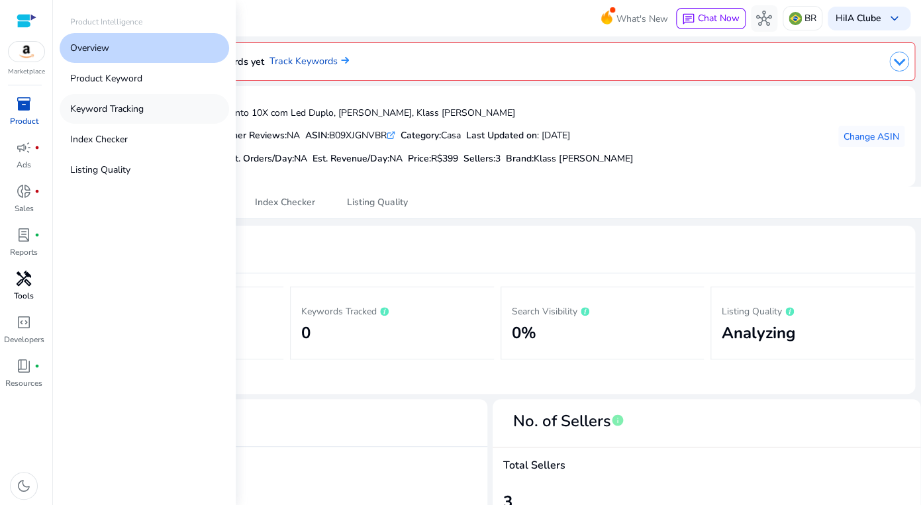
click at [103, 110] on p "Keyword Tracking" at bounding box center [106, 109] width 73 height 14
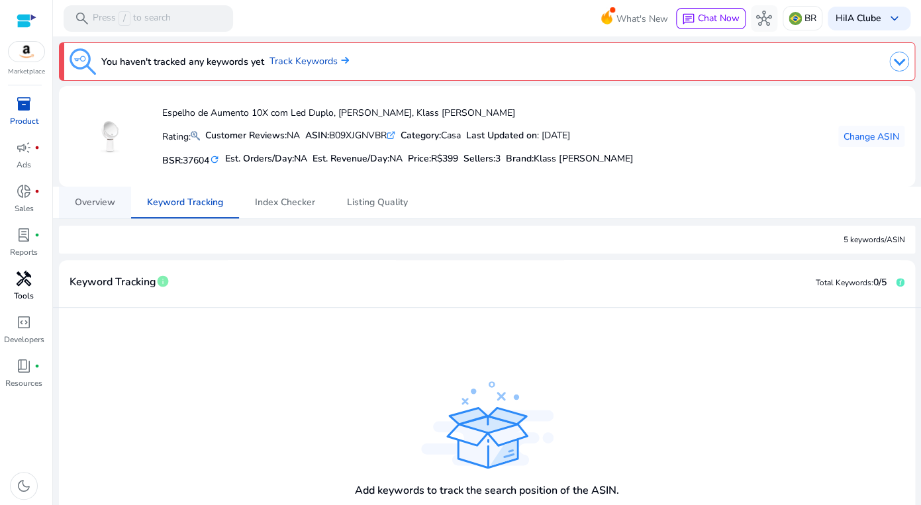
click at [99, 205] on span "Overview" at bounding box center [95, 202] width 40 height 9
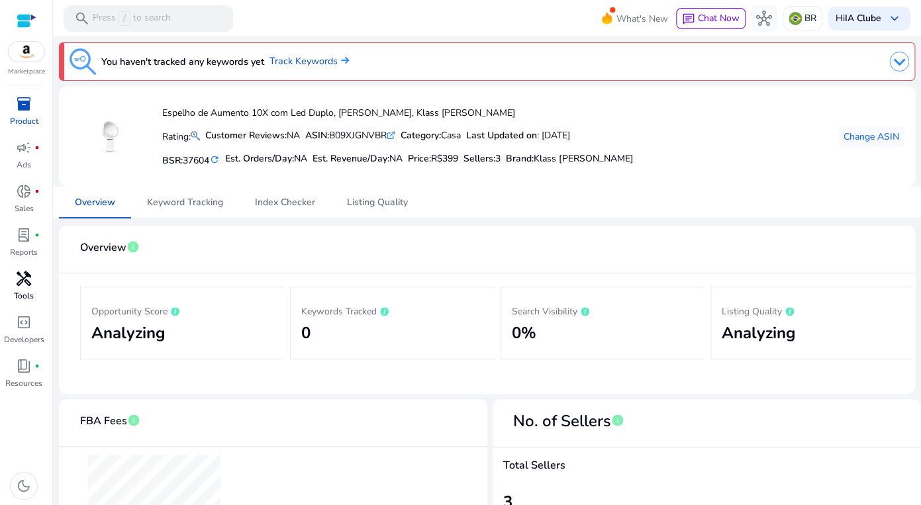
click at [895, 62] on img at bounding box center [899, 62] width 20 height 20
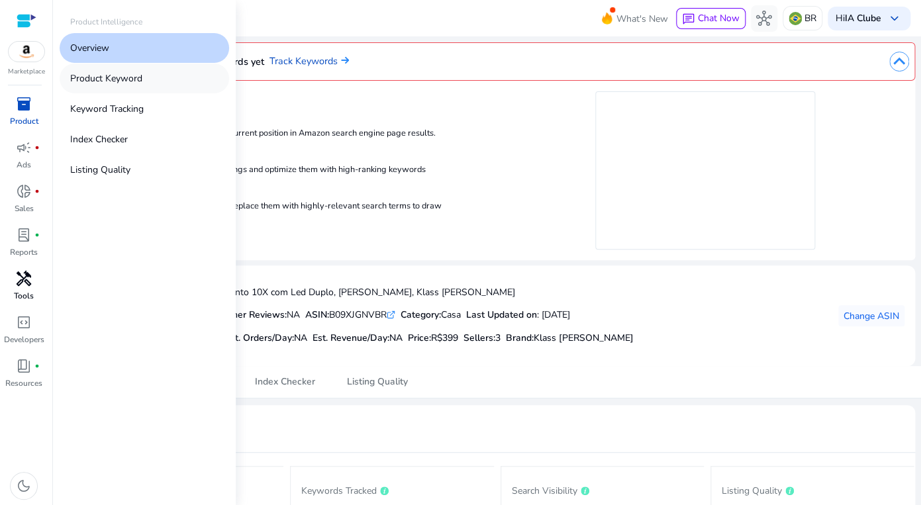
click at [108, 75] on p "Product Keyword" at bounding box center [106, 78] width 72 height 14
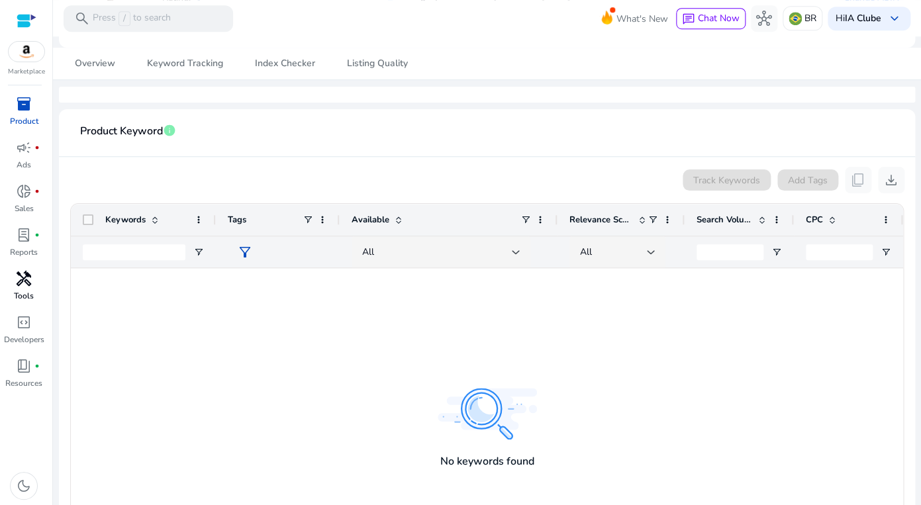
scroll to position [318, 0]
click at [723, 177] on div "Track Keywords" at bounding box center [727, 180] width 88 height 21
click at [810, 177] on div "Track Keywords Add Tags content_copy download" at bounding box center [487, 180] width 835 height 26
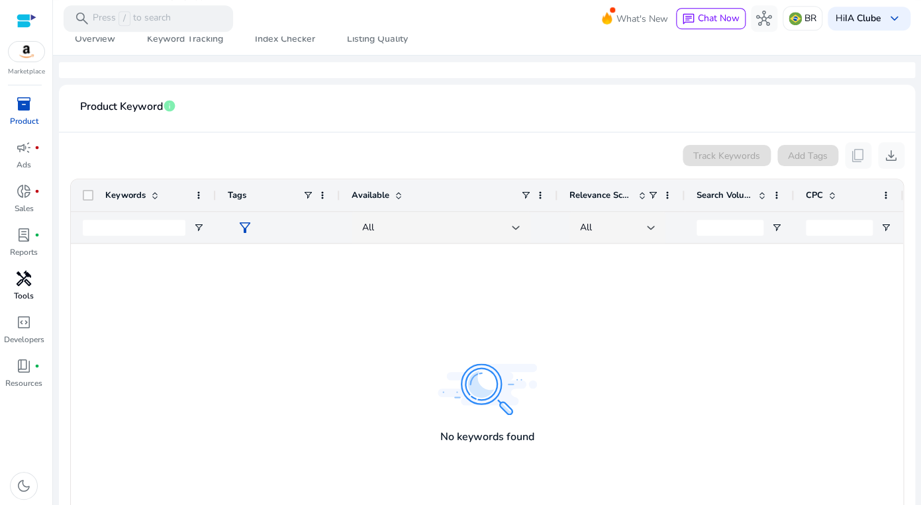
scroll to position [344, 0]
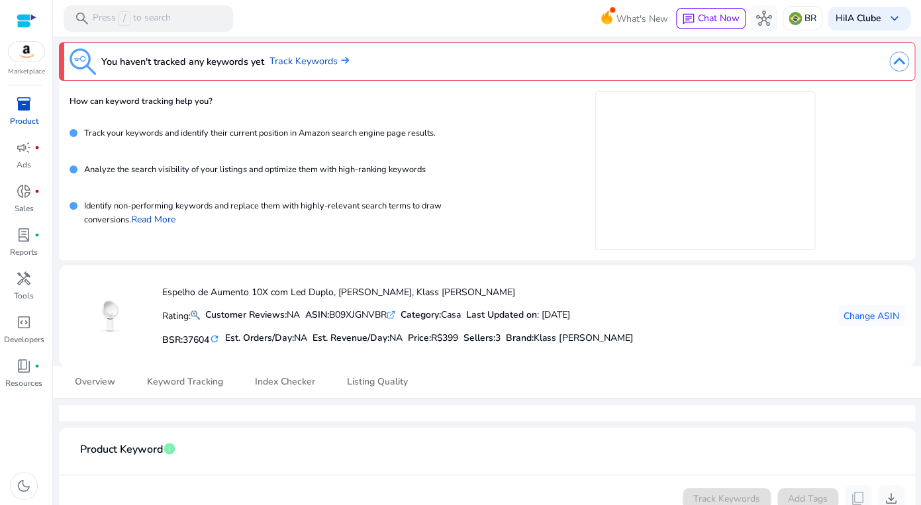
scroll to position [344, 0]
